Goal: Communication & Community: Ask a question

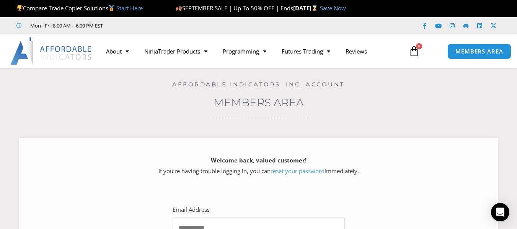
type input "**********"
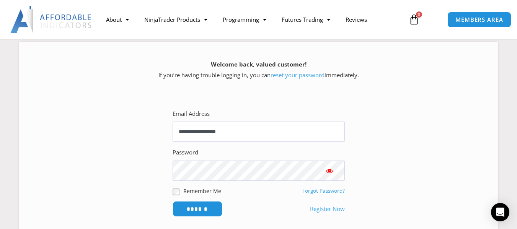
scroll to position [98, 0]
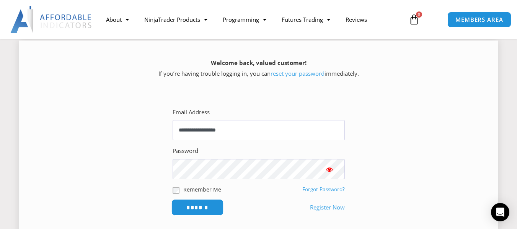
click at [195, 205] on input "******" at bounding box center [197, 207] width 52 height 16
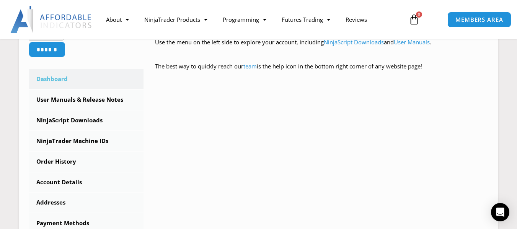
scroll to position [201, 0]
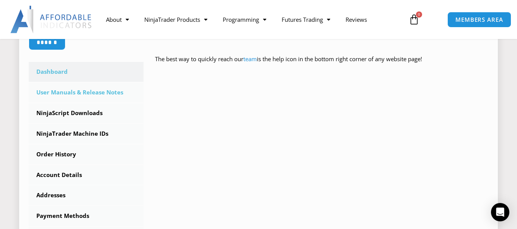
click at [67, 93] on link "User Manuals & Release Notes" at bounding box center [86, 93] width 115 height 20
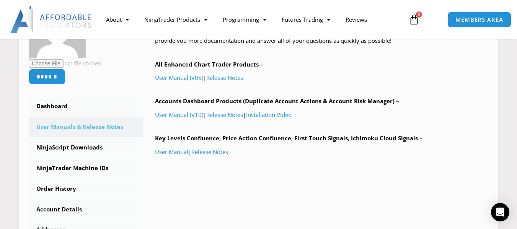
scroll to position [157, 0]
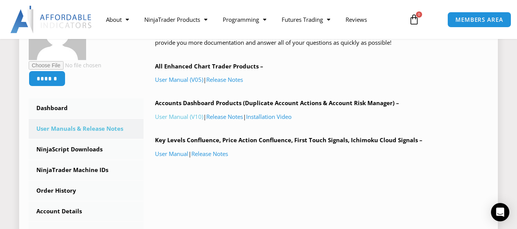
click at [181, 118] on link "User Manual (V10)" at bounding box center [179, 117] width 48 height 8
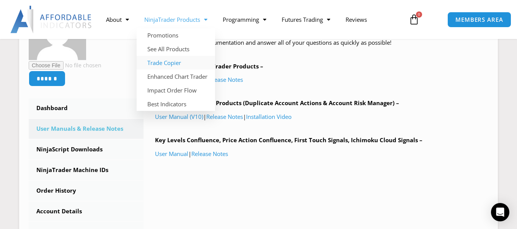
click at [167, 62] on link "Trade Copier" at bounding box center [176, 63] width 78 height 14
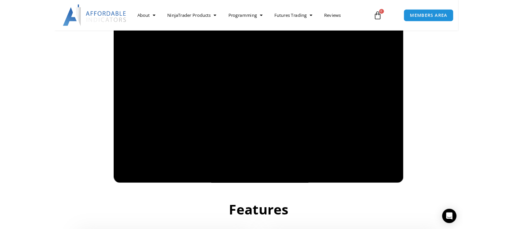
scroll to position [564, 0]
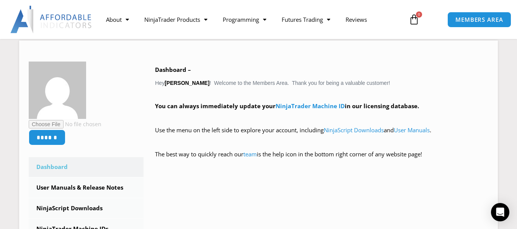
scroll to position [103, 0]
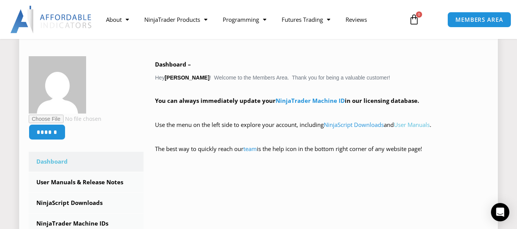
click at [404, 124] on link "User Manuals" at bounding box center [412, 125] width 36 height 8
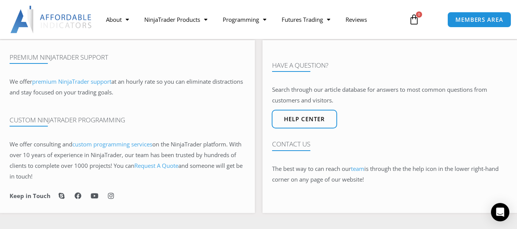
scroll to position [449, 0]
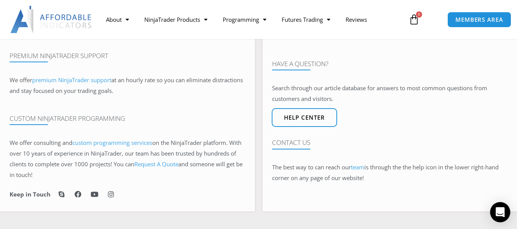
click at [499, 212] on icon "Open Intercom Messenger" at bounding box center [500, 212] width 9 height 10
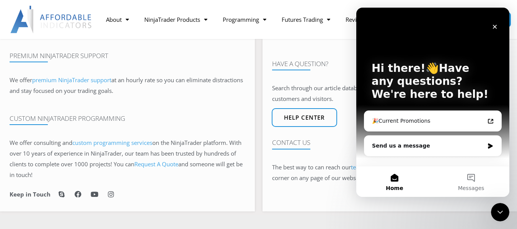
scroll to position [0, 0]
click at [444, 145] on div "Send us a message" at bounding box center [428, 146] width 112 height 8
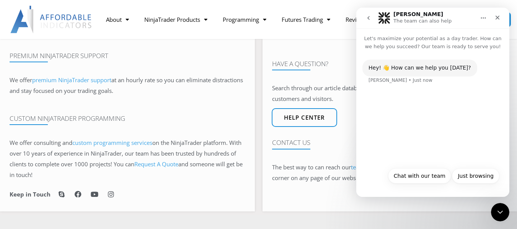
click at [386, 130] on div "Hey! 👋 How can we help you today? Solomon • Just now" at bounding box center [432, 107] width 153 height 113
click at [411, 176] on button "Chat with our team" at bounding box center [419, 175] width 63 height 15
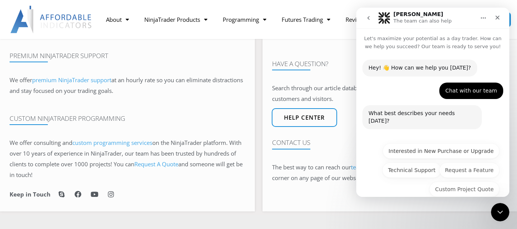
scroll to position [5, 0]
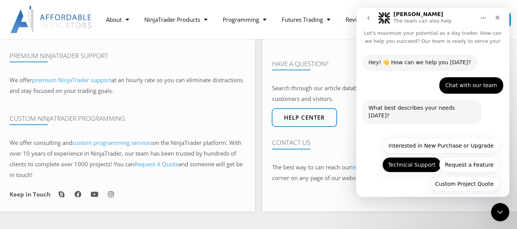
click at [414, 163] on button "Technical Support" at bounding box center [411, 164] width 59 height 15
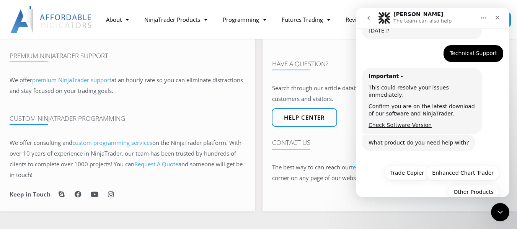
scroll to position [91, 0]
click at [401, 165] on button "Trade Copier" at bounding box center [407, 172] width 45 height 15
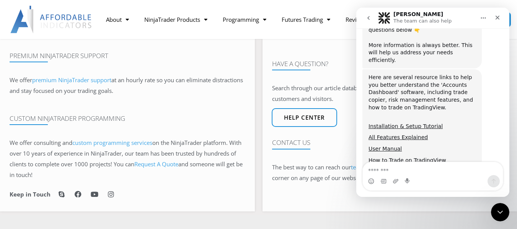
scroll to position [274, 0]
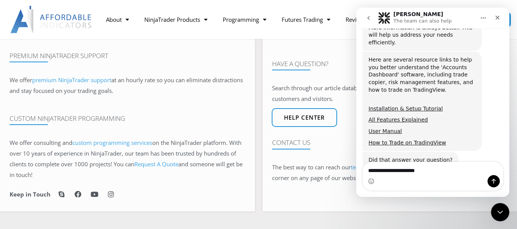
type textarea "**********"
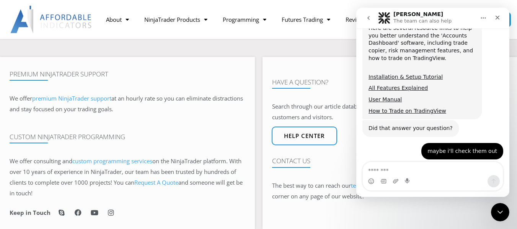
scroll to position [304, 0]
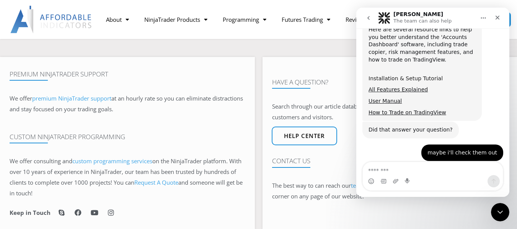
click at [388, 75] on link "Installation & Setup Tutorial" at bounding box center [405, 78] width 74 height 6
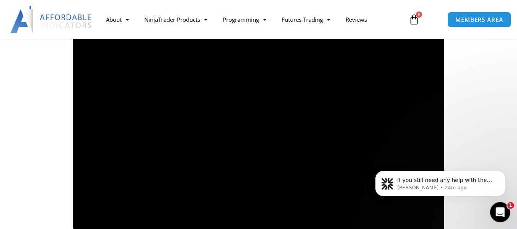
click at [498, 212] on icon "Open Intercom Messenger" at bounding box center [498, 211] width 5 height 6
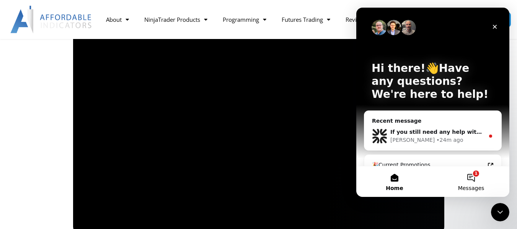
click at [471, 178] on button "1 Messages" at bounding box center [471, 181] width 77 height 31
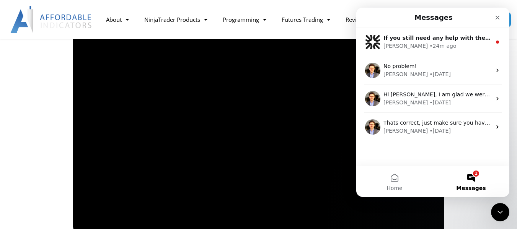
click at [469, 179] on button "1 Messages" at bounding box center [471, 181] width 77 height 31
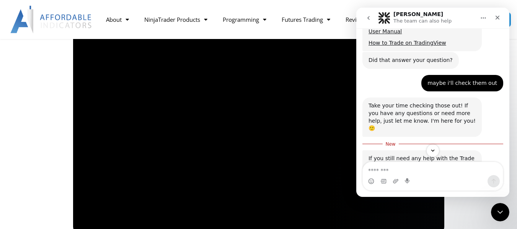
scroll to position [394, 0]
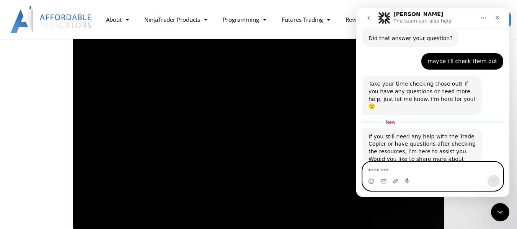
click at [384, 171] on textarea "Message…" at bounding box center [433, 168] width 140 height 13
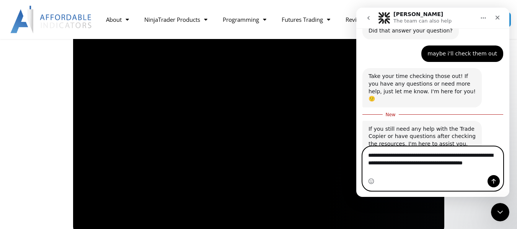
scroll to position [409, 0]
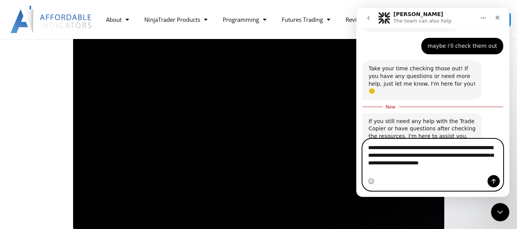
type textarea "**********"
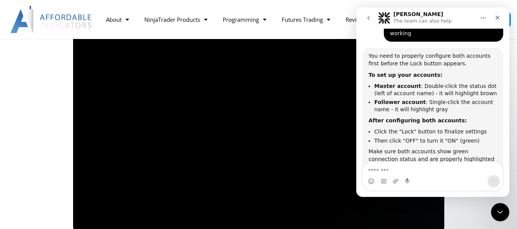
scroll to position [570, 0]
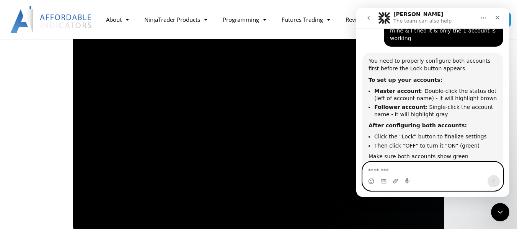
click at [418, 171] on textarea "Message…" at bounding box center [433, 168] width 140 height 13
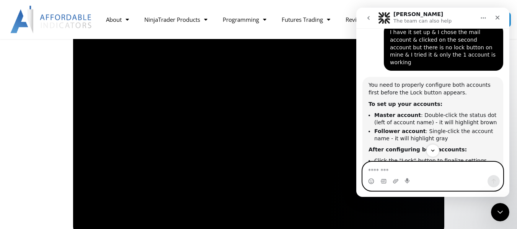
click at [416, 171] on textarea "Message…" at bounding box center [433, 168] width 140 height 13
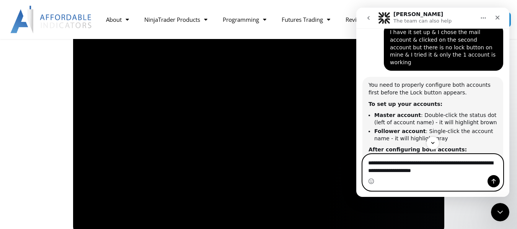
type textarea "**********"
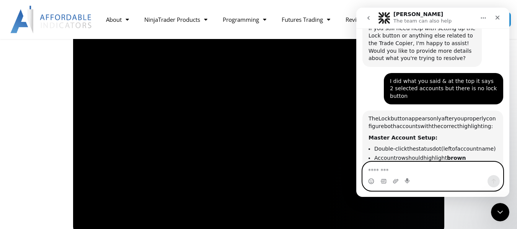
scroll to position [772, 0]
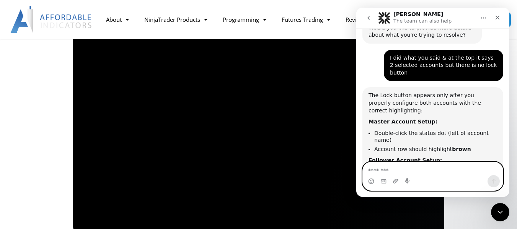
click at [395, 173] on textarea "Message…" at bounding box center [433, 168] width 140 height 13
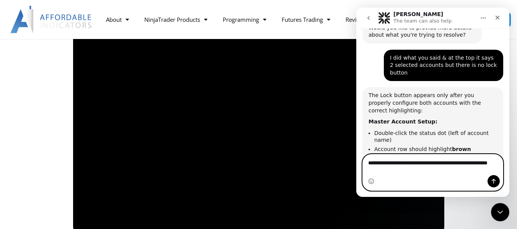
type textarea "**********"
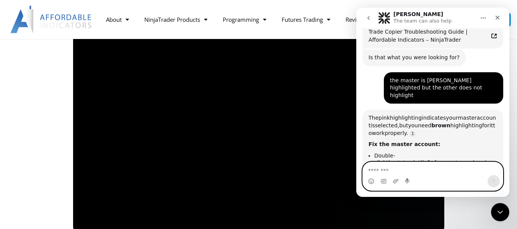
scroll to position [1008, 0]
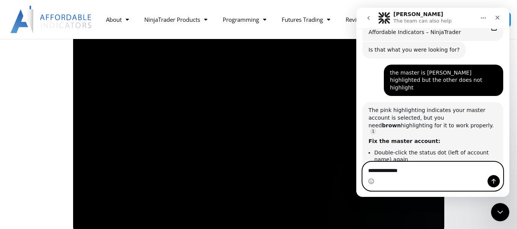
type textarea "**********"
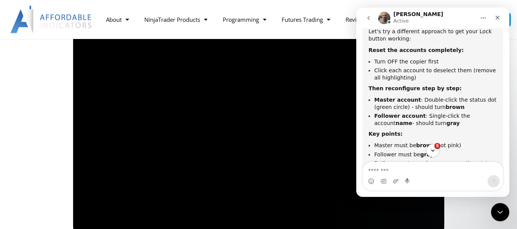
scroll to position [1242, 0]
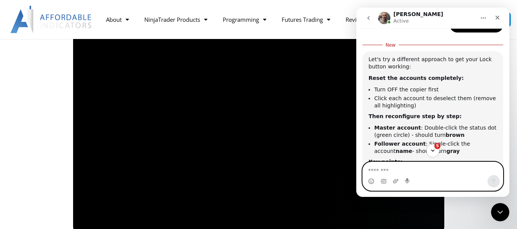
click at [387, 174] on textarea "Message…" at bounding box center [433, 168] width 140 height 13
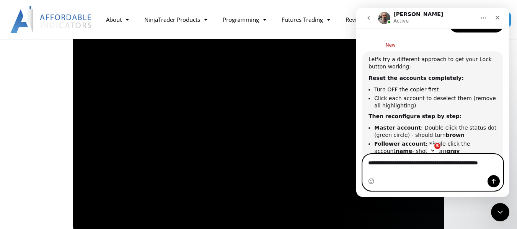
scroll to position [1187, 0]
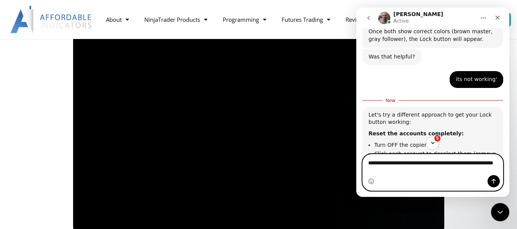
type textarea "**********"
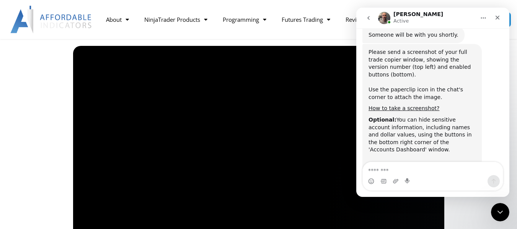
scroll to position [1503, 0]
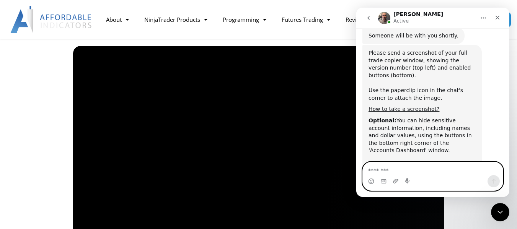
click at [406, 172] on textarea "Message…" at bounding box center [433, 168] width 140 height 13
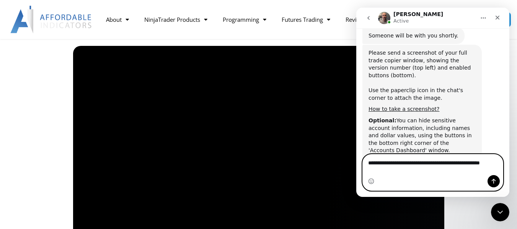
scroll to position [1511, 0]
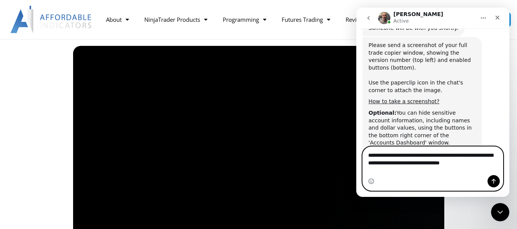
type textarea "**********"
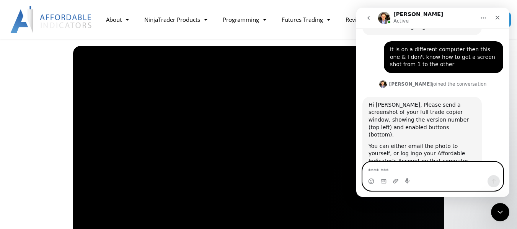
scroll to position [1721, 0]
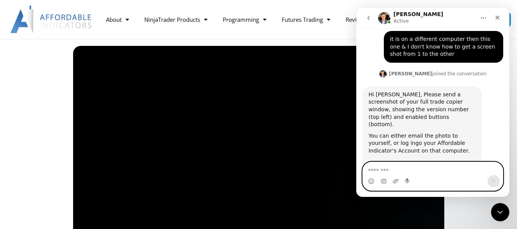
click at [410, 170] on textarea "Message…" at bounding box center [433, 168] width 140 height 13
click at [395, 171] on textarea "Message…" at bounding box center [433, 168] width 140 height 13
type textarea "**********"
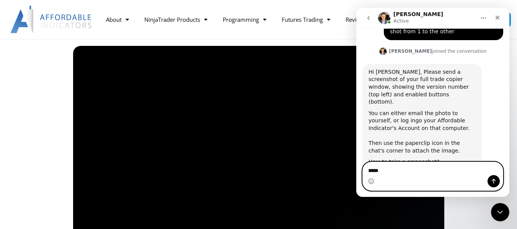
type textarea "******"
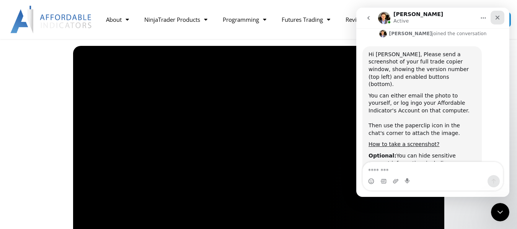
click at [497, 17] on icon "Close" at bounding box center [498, 18] width 4 height 4
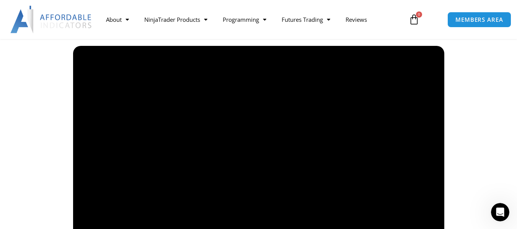
scroll to position [1781, 0]
